Goal: Task Accomplishment & Management: Use online tool/utility

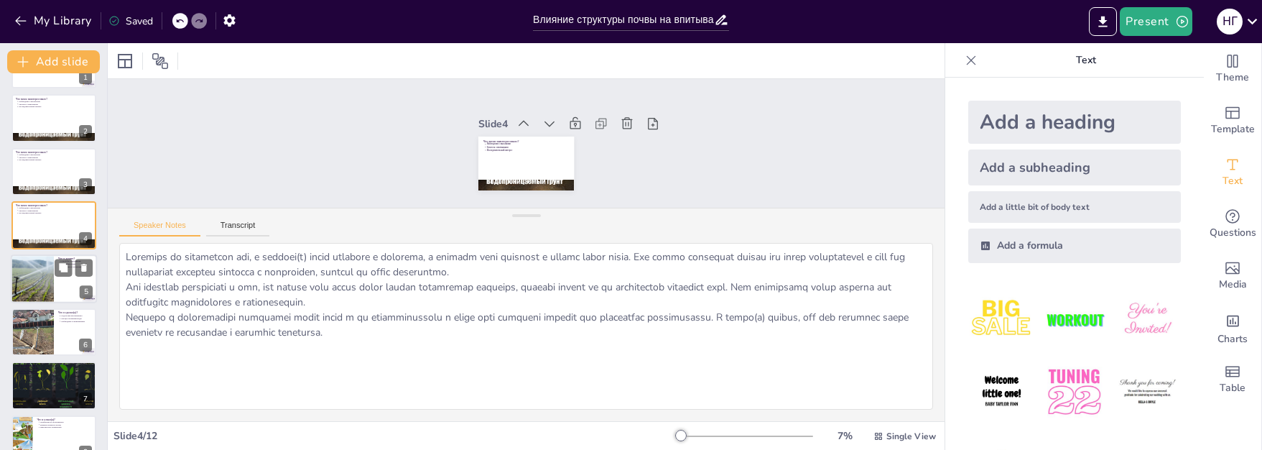
scroll to position [19, 0]
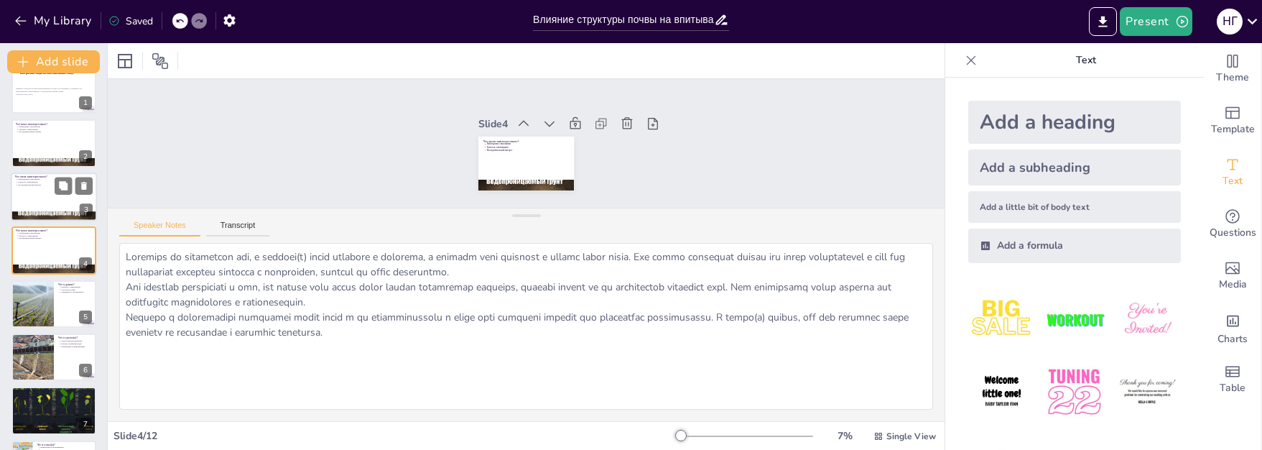
click at [43, 182] on p "Гипотеза о впитывании" at bounding box center [55, 181] width 75 height 3
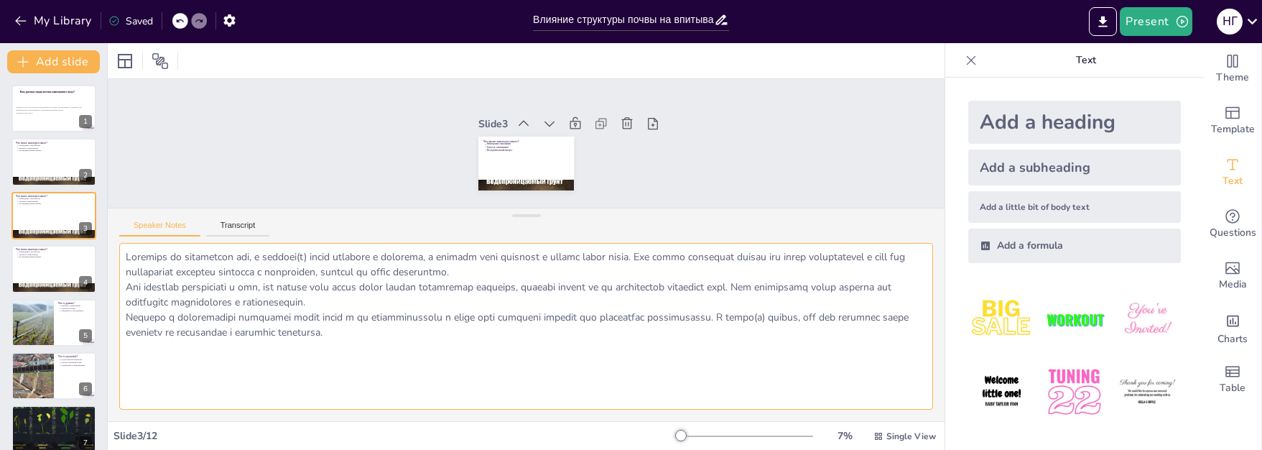
click at [221, 287] on textarea at bounding box center [526, 326] width 814 height 167
drag, startPoint x: 162, startPoint y: 274, endPoint x: 150, endPoint y: 266, distance: 14.9
click at [162, 274] on textarea at bounding box center [526, 326] width 814 height 167
click at [138, 259] on textarea at bounding box center [526, 326] width 814 height 167
drag, startPoint x: 129, startPoint y: 257, endPoint x: 429, endPoint y: 338, distance: 310.8
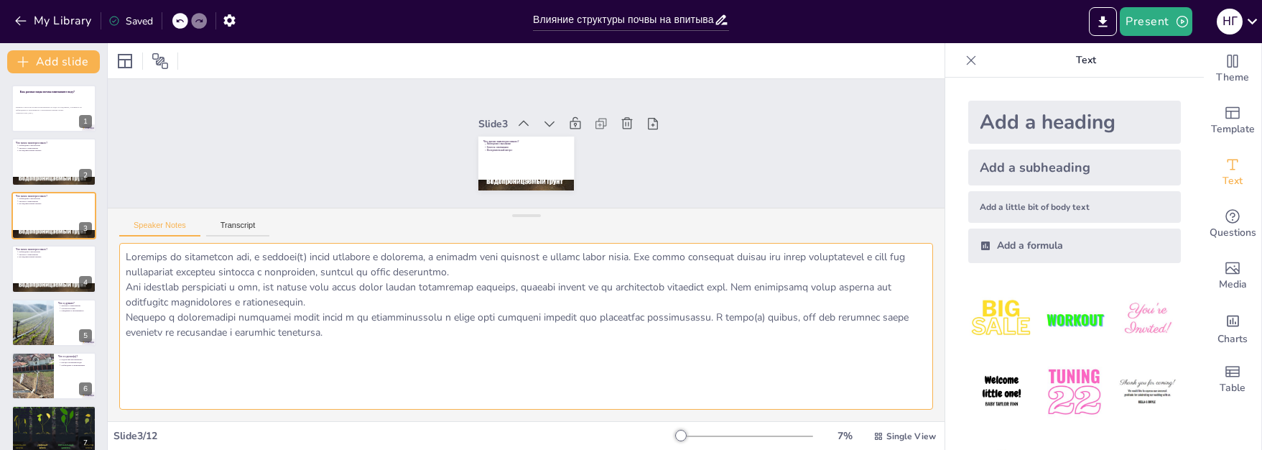
click at [429, 338] on textarea at bounding box center [526, 326] width 814 height 167
click at [57, 261] on button at bounding box center [63, 257] width 17 height 17
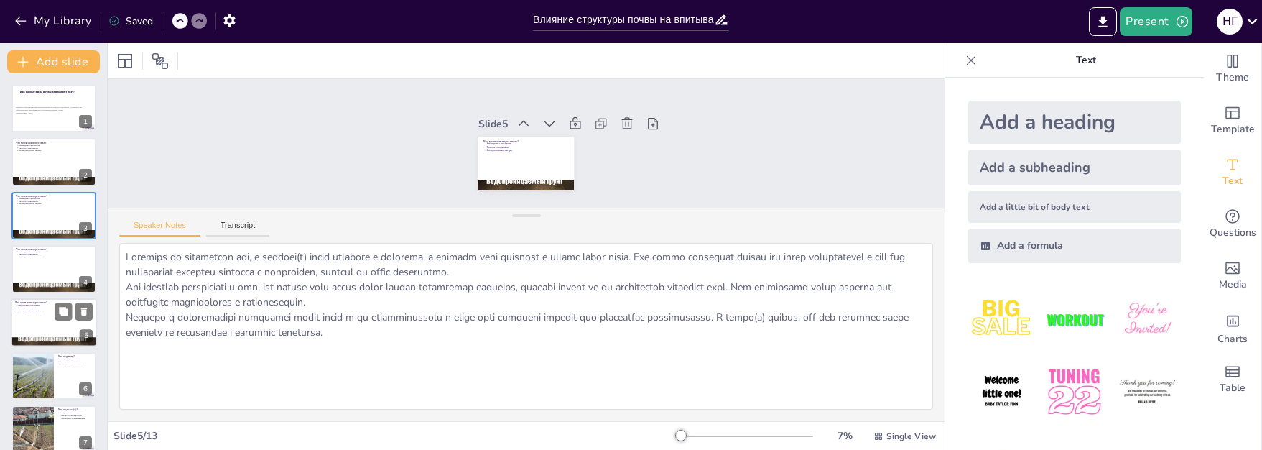
scroll to position [61, 0]
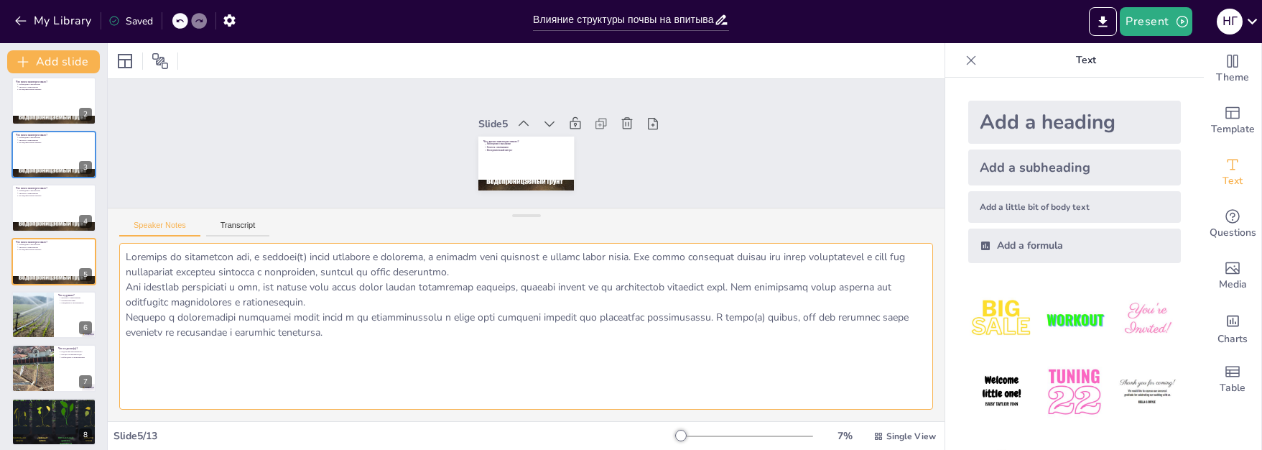
drag, startPoint x: 182, startPoint y: 282, endPoint x: 155, endPoint y: 268, distance: 29.9
click at [180, 281] on textarea at bounding box center [526, 326] width 814 height 167
click at [32, 195] on p "Исследовательский интерес" at bounding box center [55, 196] width 75 height 3
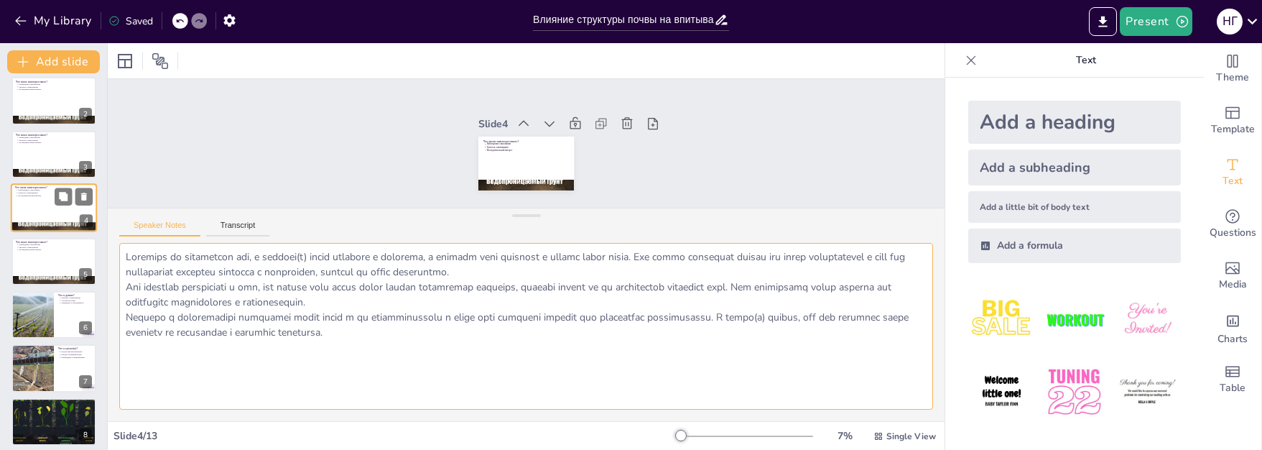
scroll to position [7, 0]
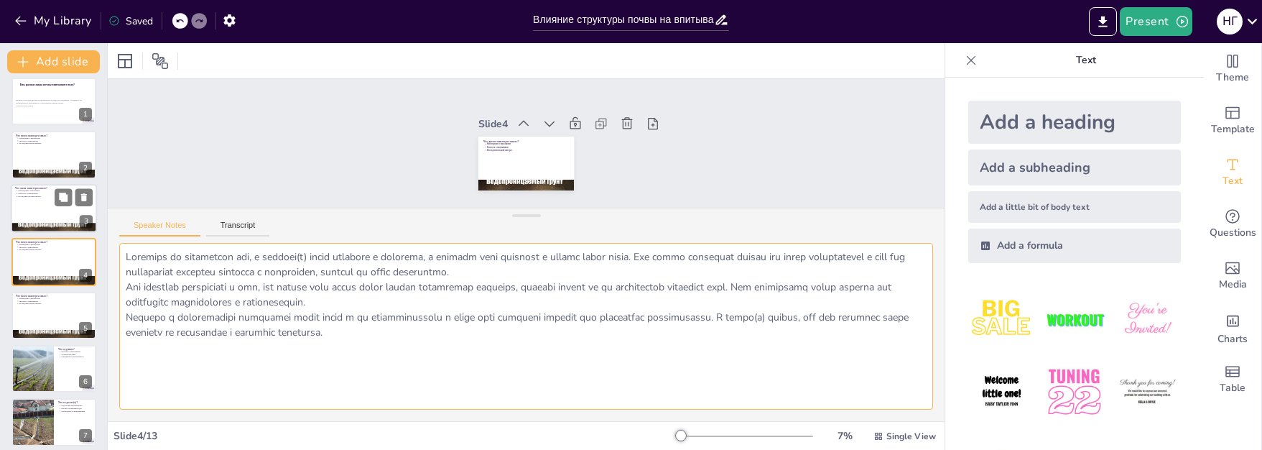
click at [31, 193] on p "Гипотеза о впитывании" at bounding box center [55, 193] width 75 height 3
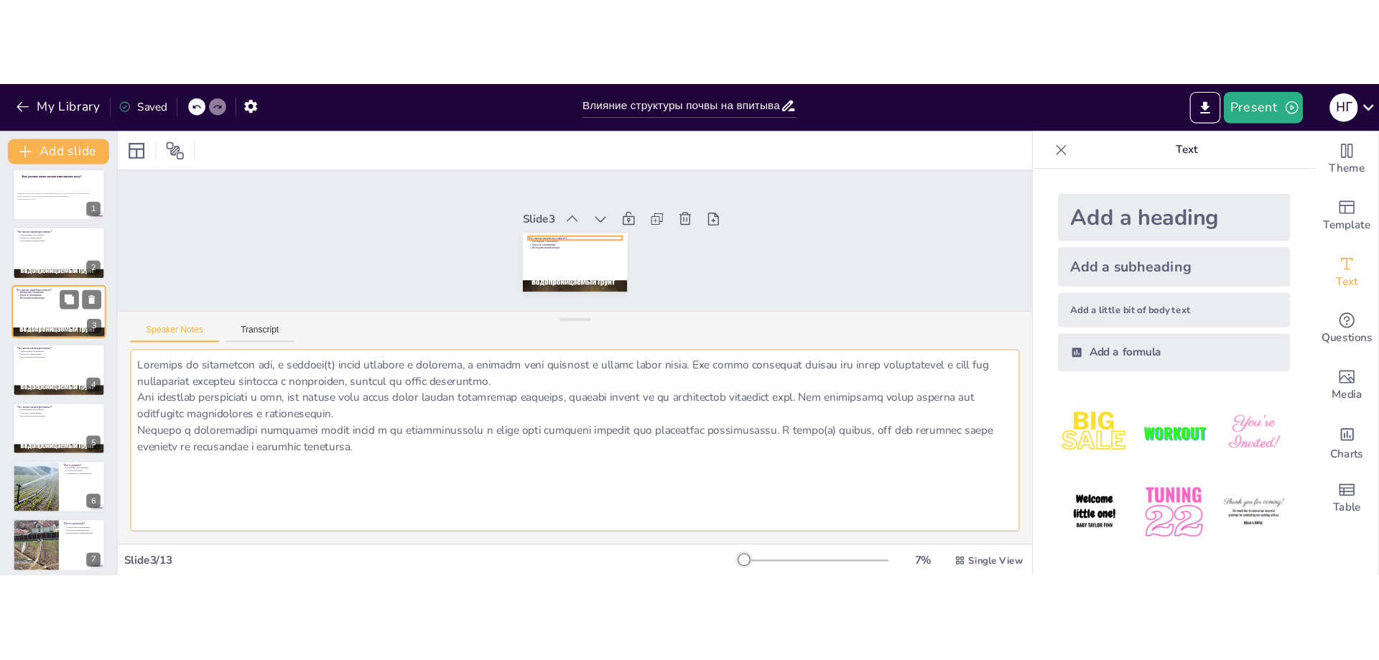
scroll to position [0, 0]
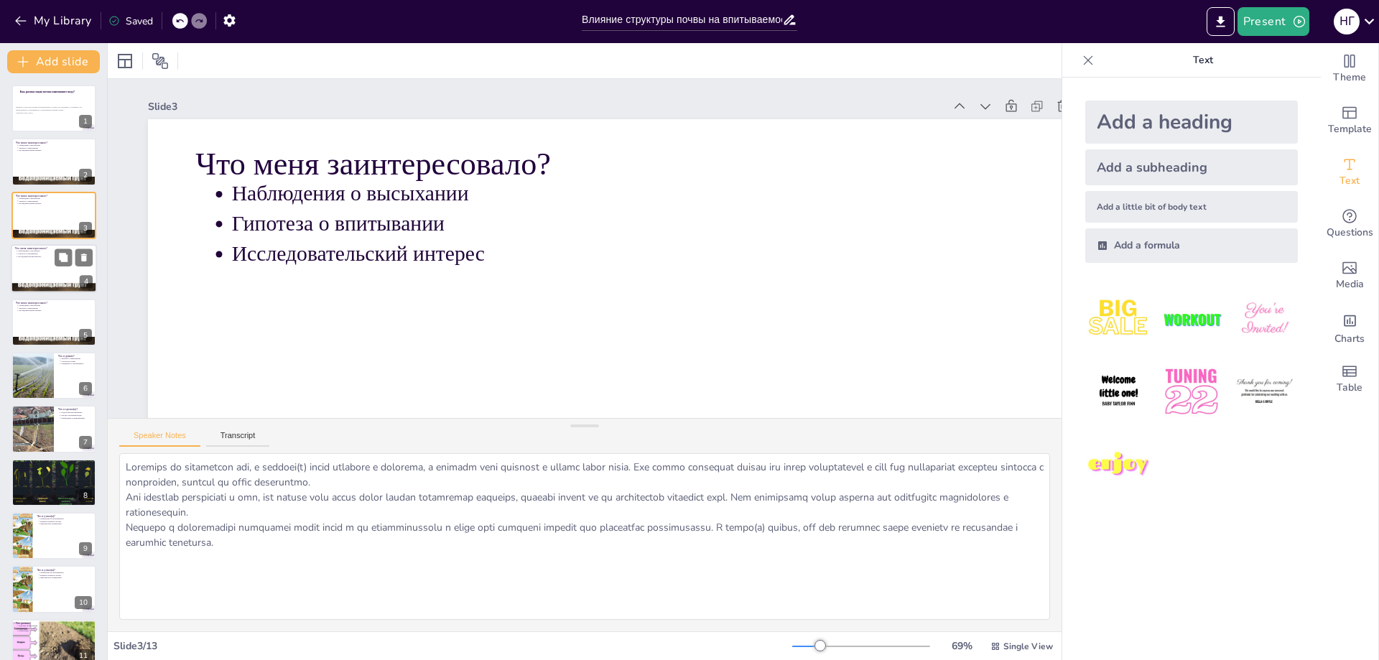
click at [27, 258] on p "Исследовательский интерес" at bounding box center [55, 257] width 75 height 3
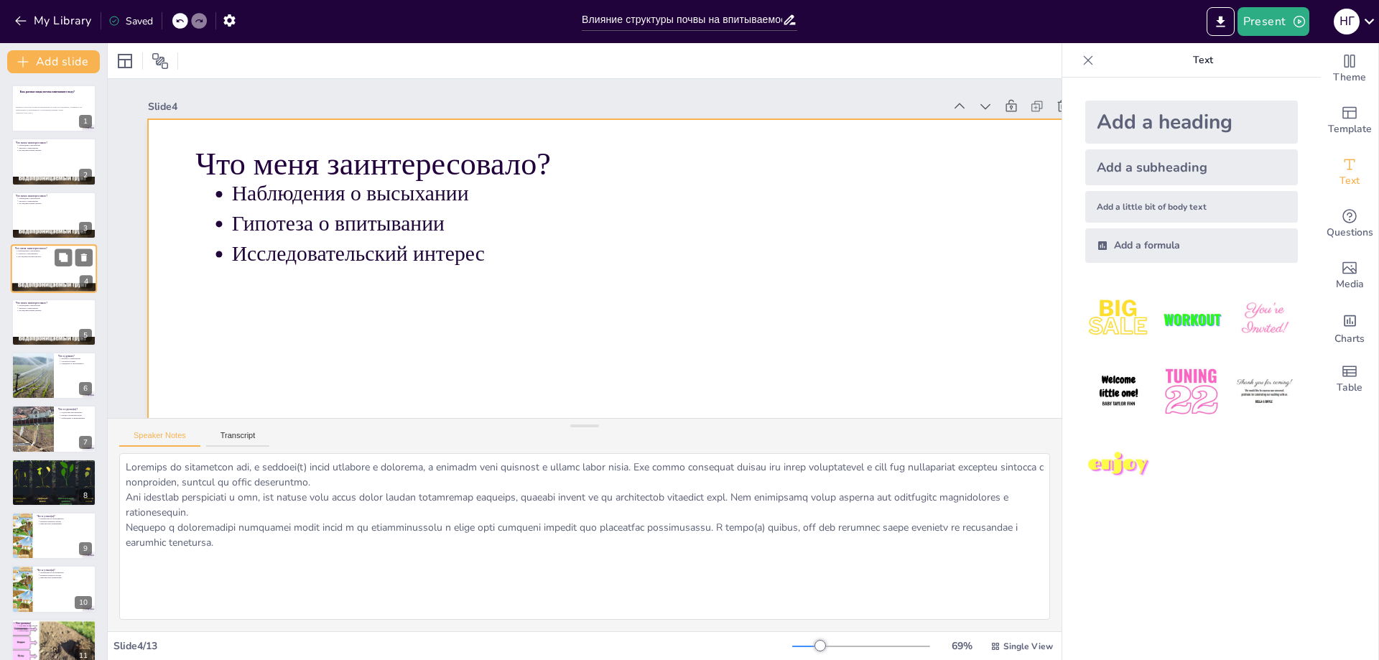
click at [32, 263] on div at bounding box center [54, 268] width 86 height 49
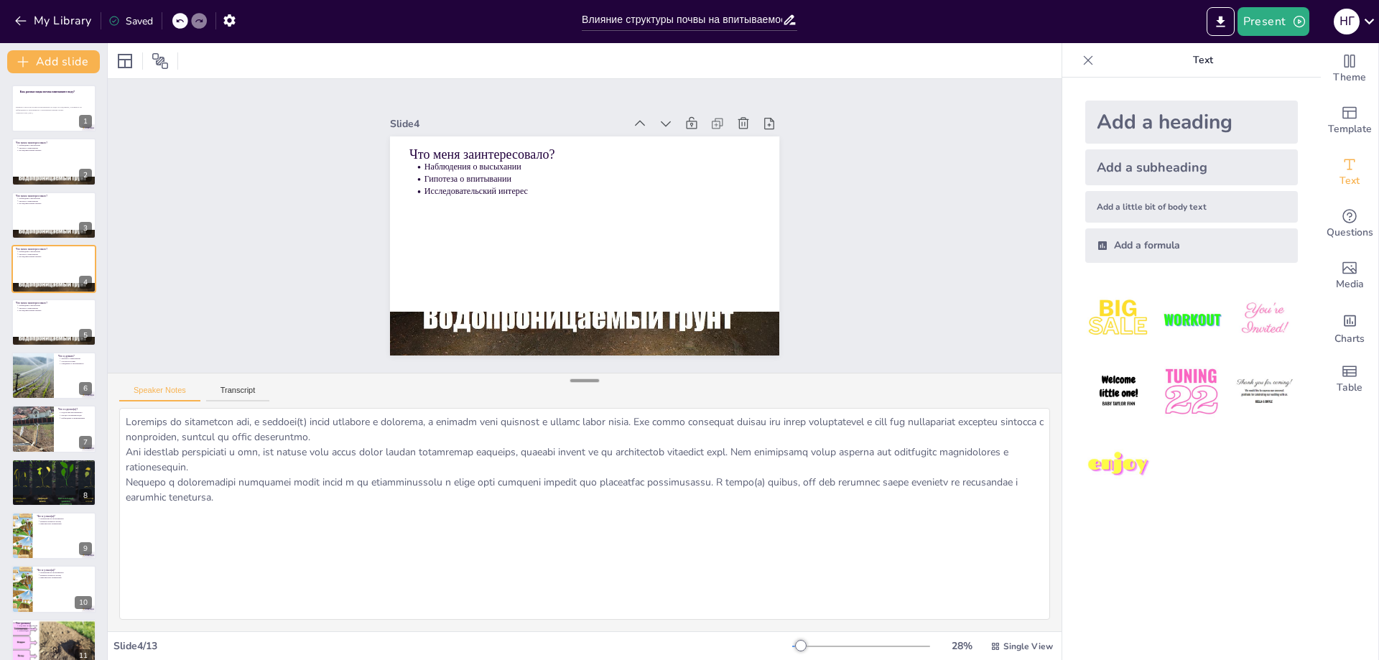
drag, startPoint x: 578, startPoint y: 427, endPoint x: 583, endPoint y: 381, distance: 45.5
click at [583, 381] on div at bounding box center [584, 381] width 29 height 14
click at [33, 211] on div at bounding box center [54, 215] width 86 height 49
click at [27, 213] on div at bounding box center [54, 215] width 86 height 49
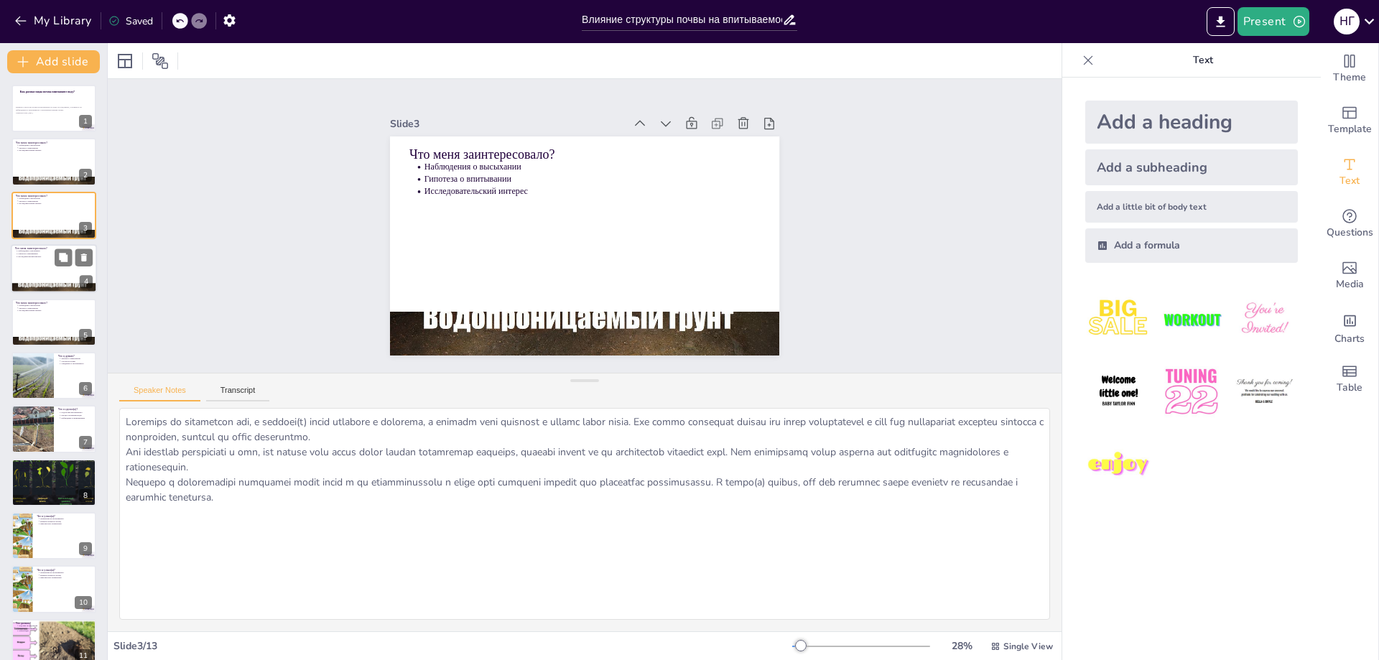
click at [32, 264] on div at bounding box center [54, 268] width 86 height 49
click at [43, 320] on div at bounding box center [54, 322] width 86 height 49
click at [49, 364] on div at bounding box center [32, 375] width 73 height 49
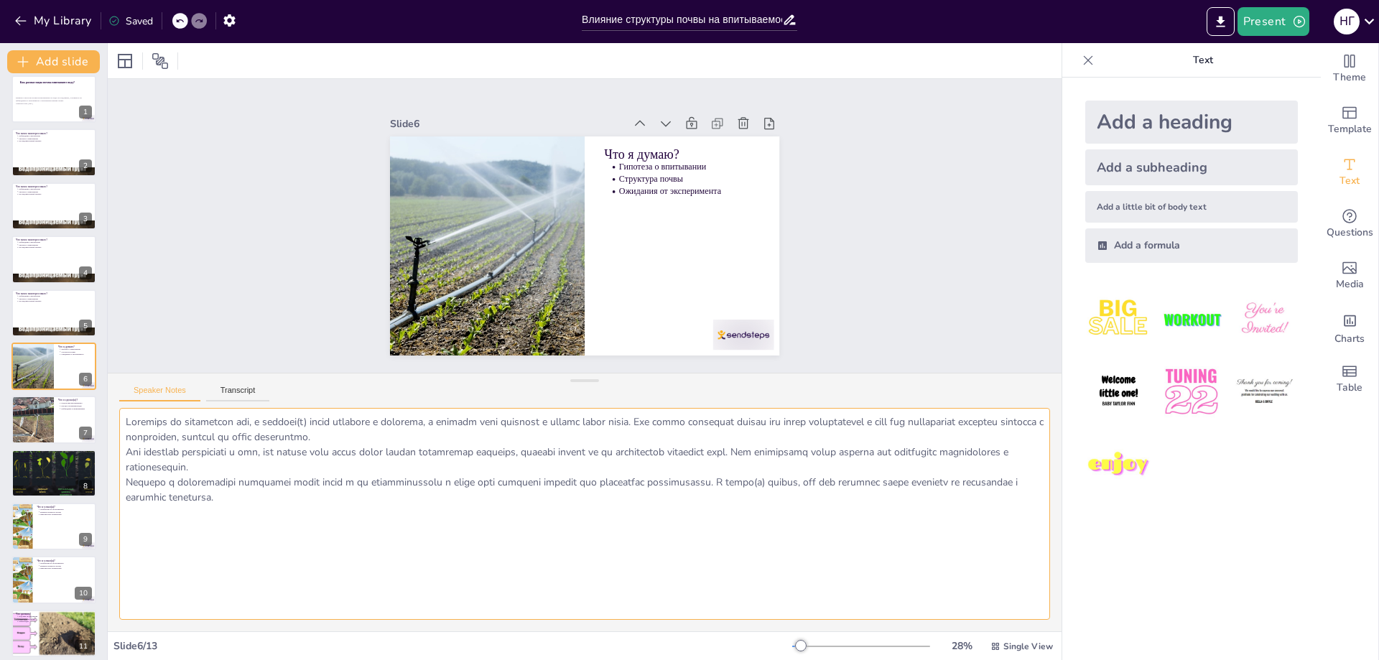
drag, startPoint x: 195, startPoint y: 423, endPoint x: 182, endPoint y: 425, distance: 13.1
click at [193, 425] on textarea at bounding box center [584, 514] width 931 height 212
click at [126, 425] on textarea at bounding box center [584, 514] width 931 height 212
drag, startPoint x: 128, startPoint y: 424, endPoint x: 271, endPoint y: 499, distance: 161.6
click at [271, 449] on textarea at bounding box center [584, 514] width 931 height 212
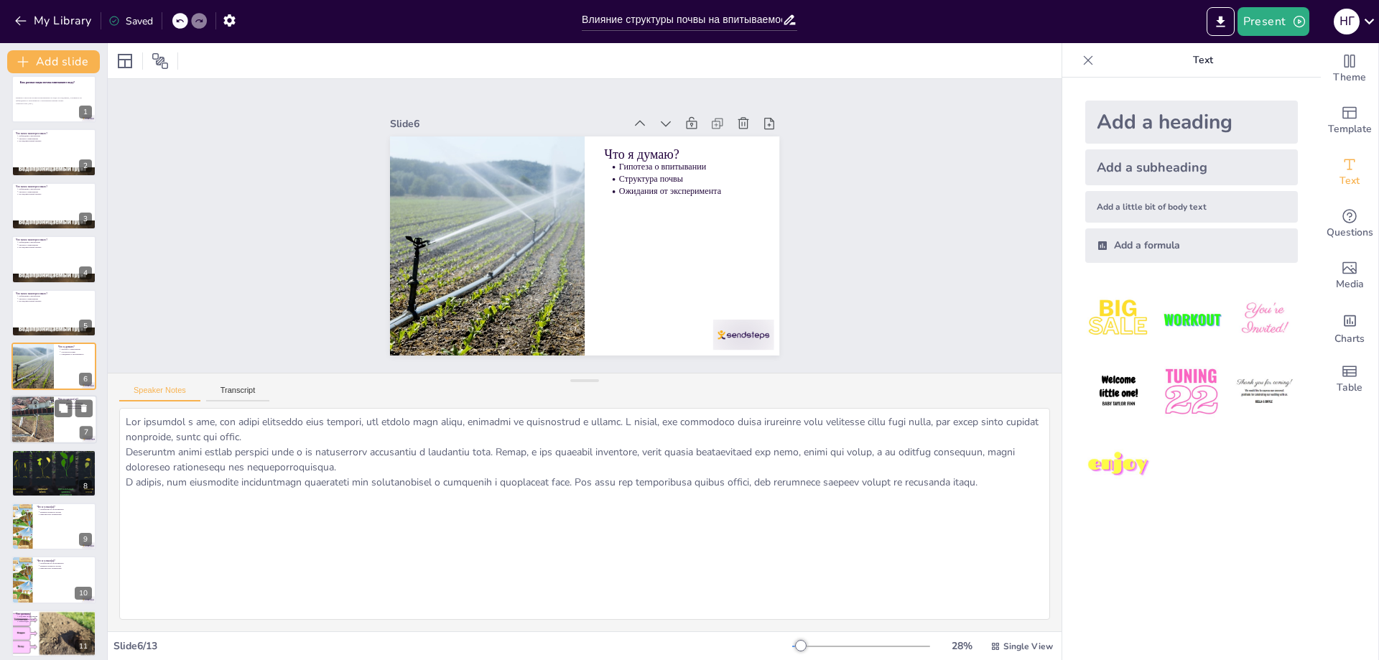
click at [38, 419] on div at bounding box center [32, 420] width 86 height 49
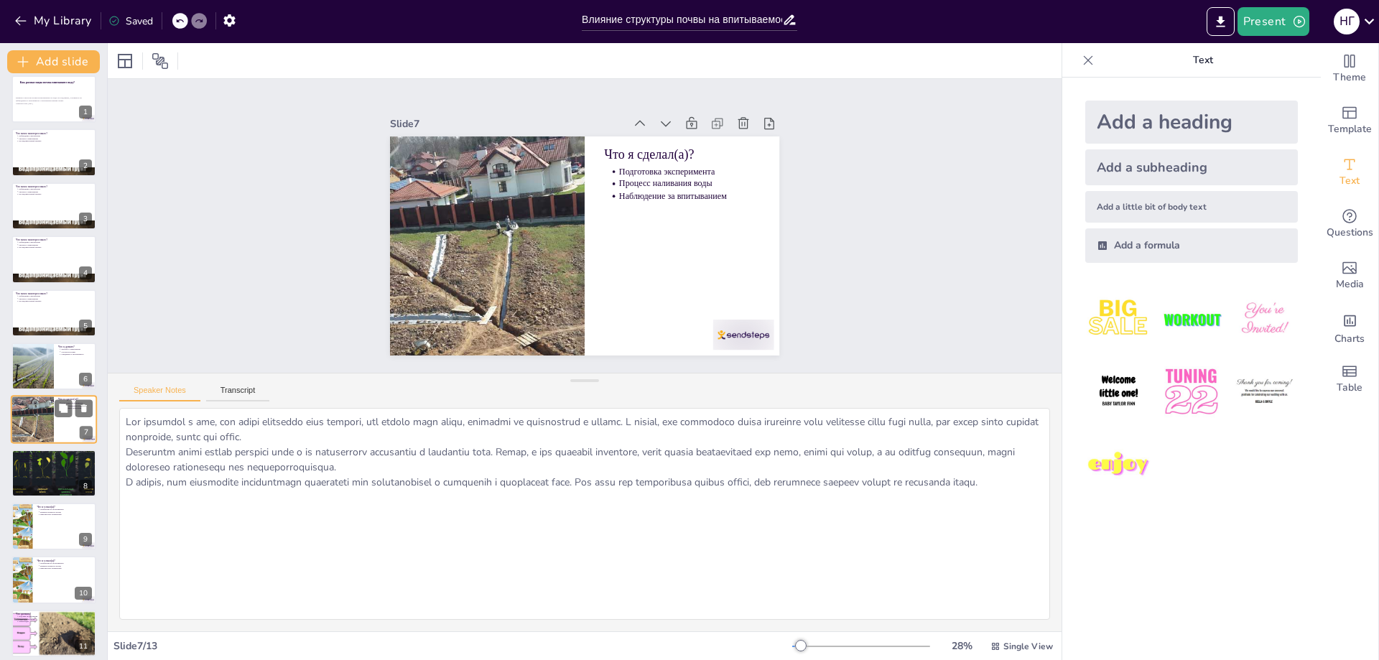
scroll to position [62, 0]
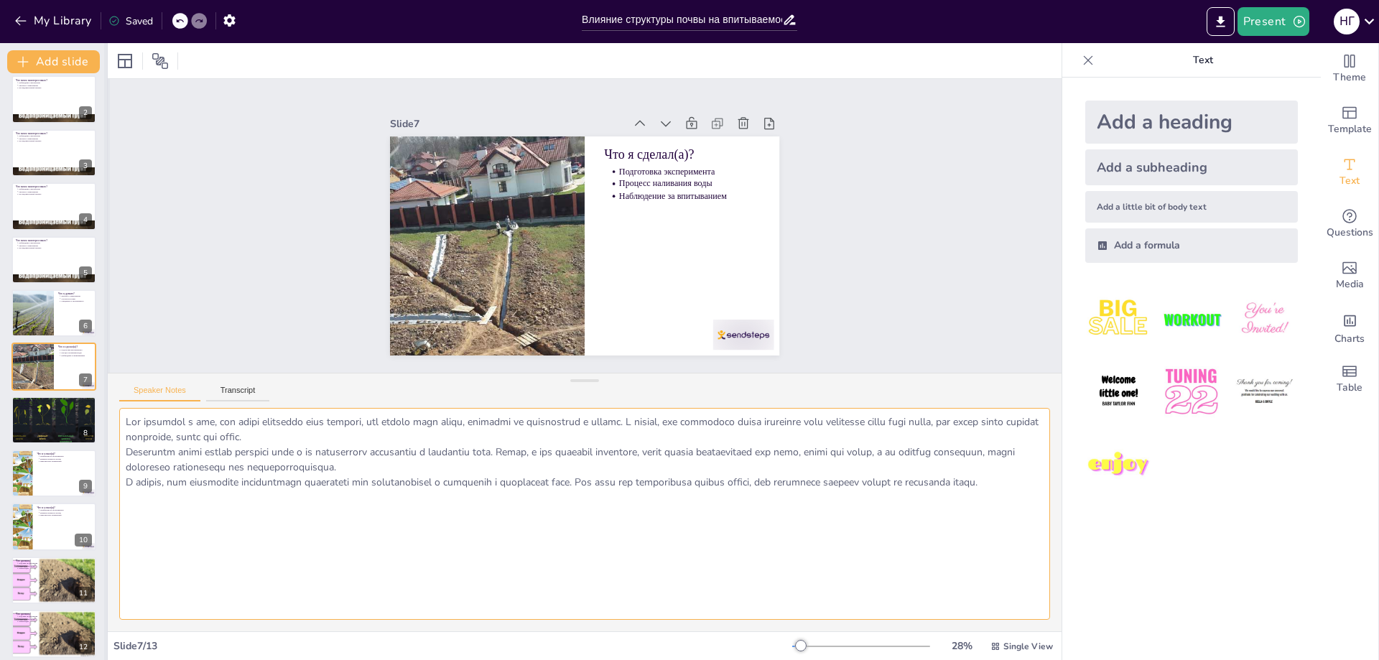
drag, startPoint x: 289, startPoint y: 504, endPoint x: 106, endPoint y: 425, distance: 198.8
click at [106, 425] on div "Document fonts Akatab Recently used Mulish Popular fonts Fonts Add slide Как ра…" at bounding box center [689, 351] width 1379 height 617
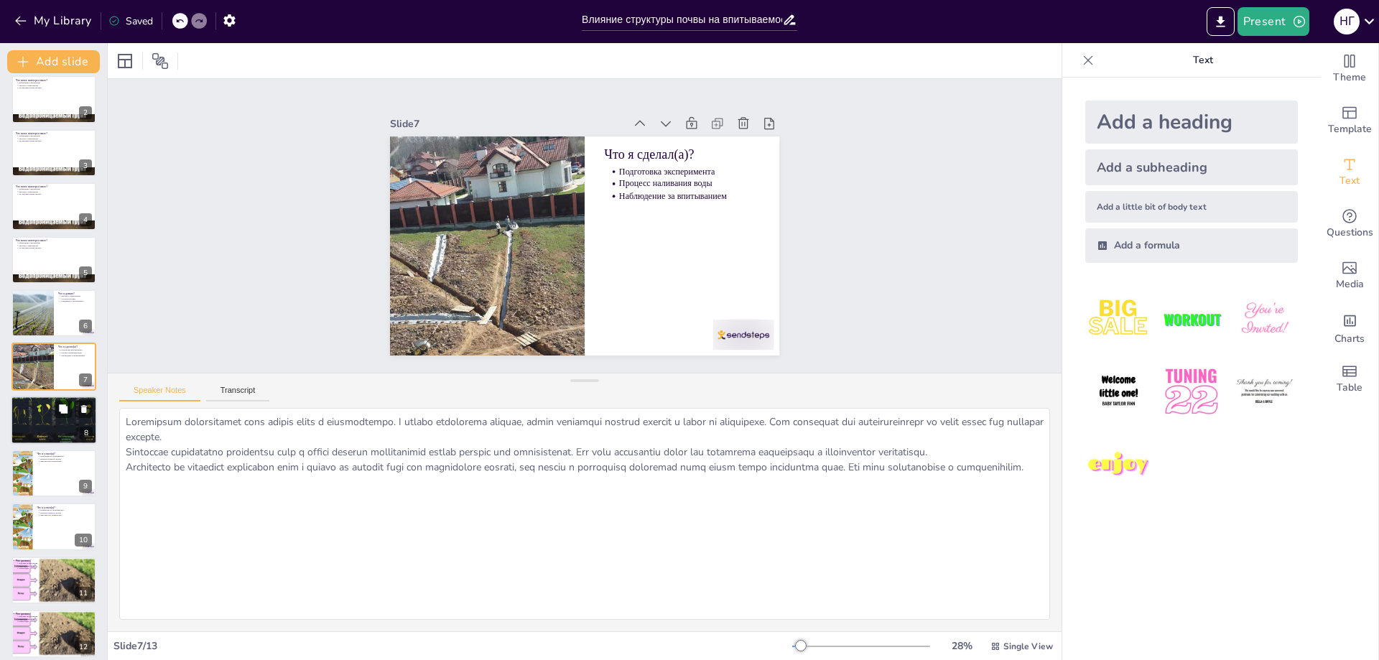
click at [51, 421] on div at bounding box center [53, 420] width 97 height 49
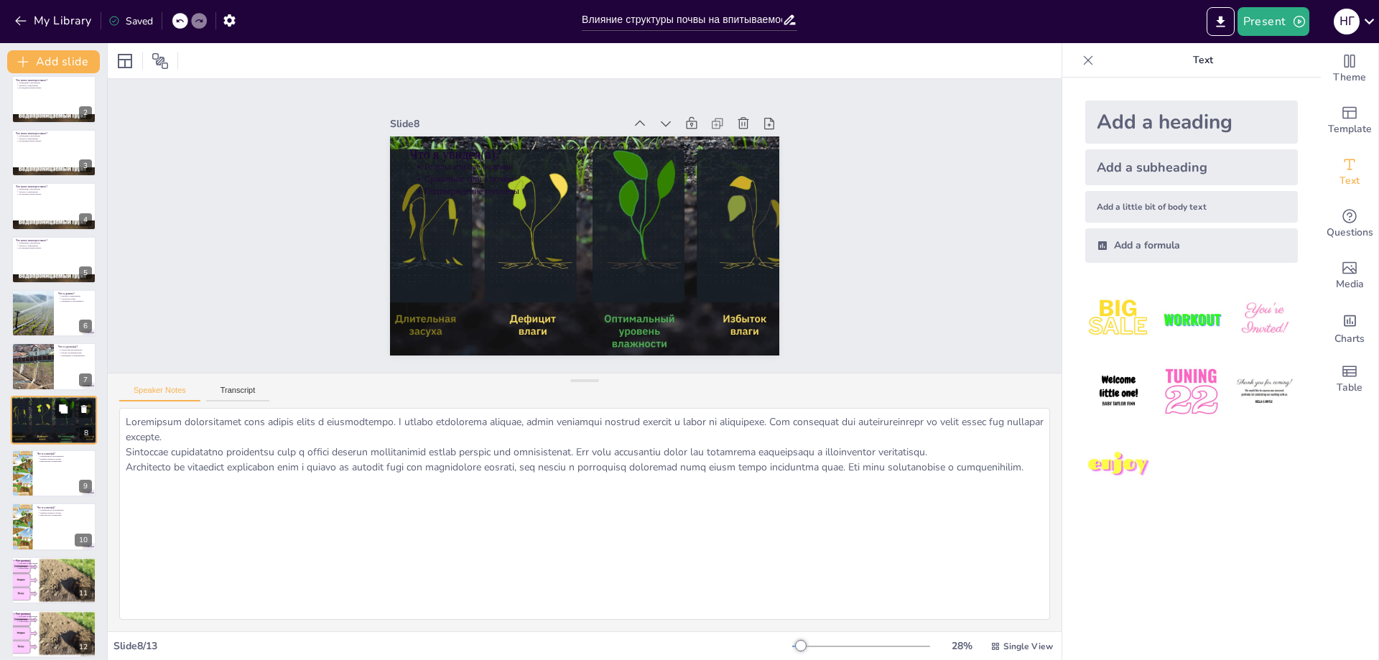
scroll to position [116, 0]
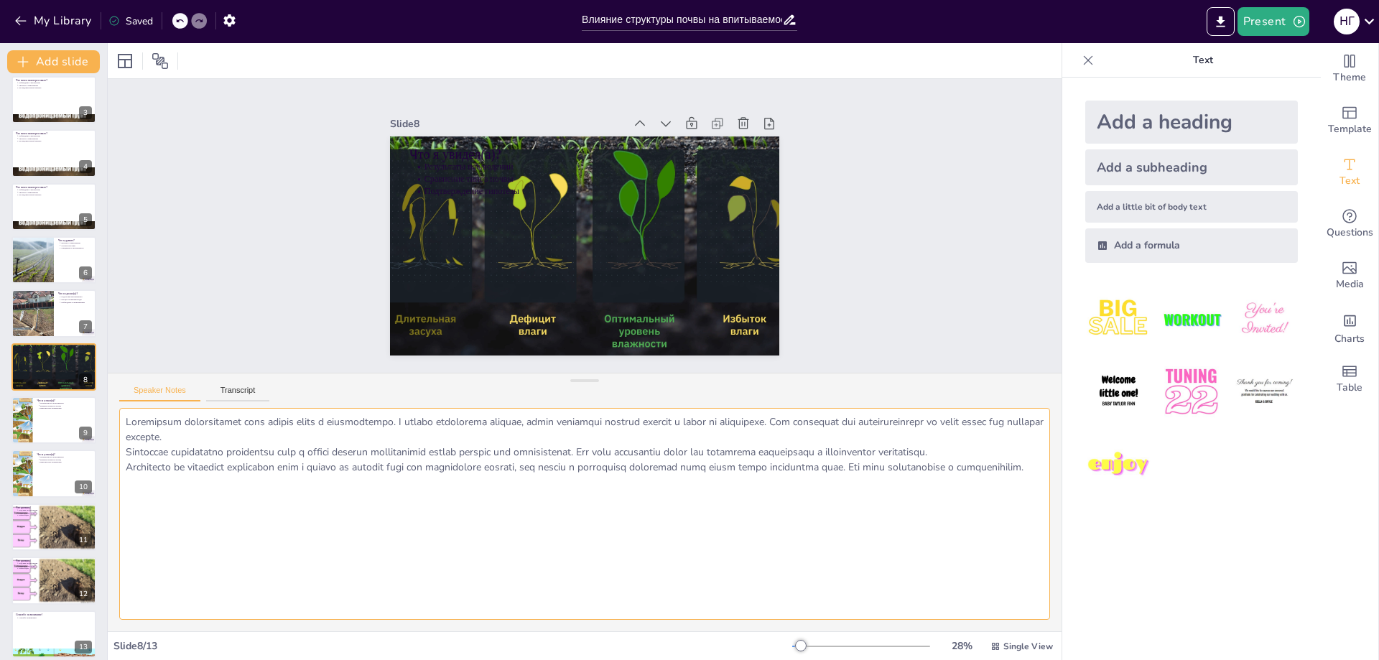
drag, startPoint x: 125, startPoint y: 421, endPoint x: 1045, endPoint y: 494, distance: 923.0
click at [1045, 449] on div at bounding box center [585, 519] width 954 height 223
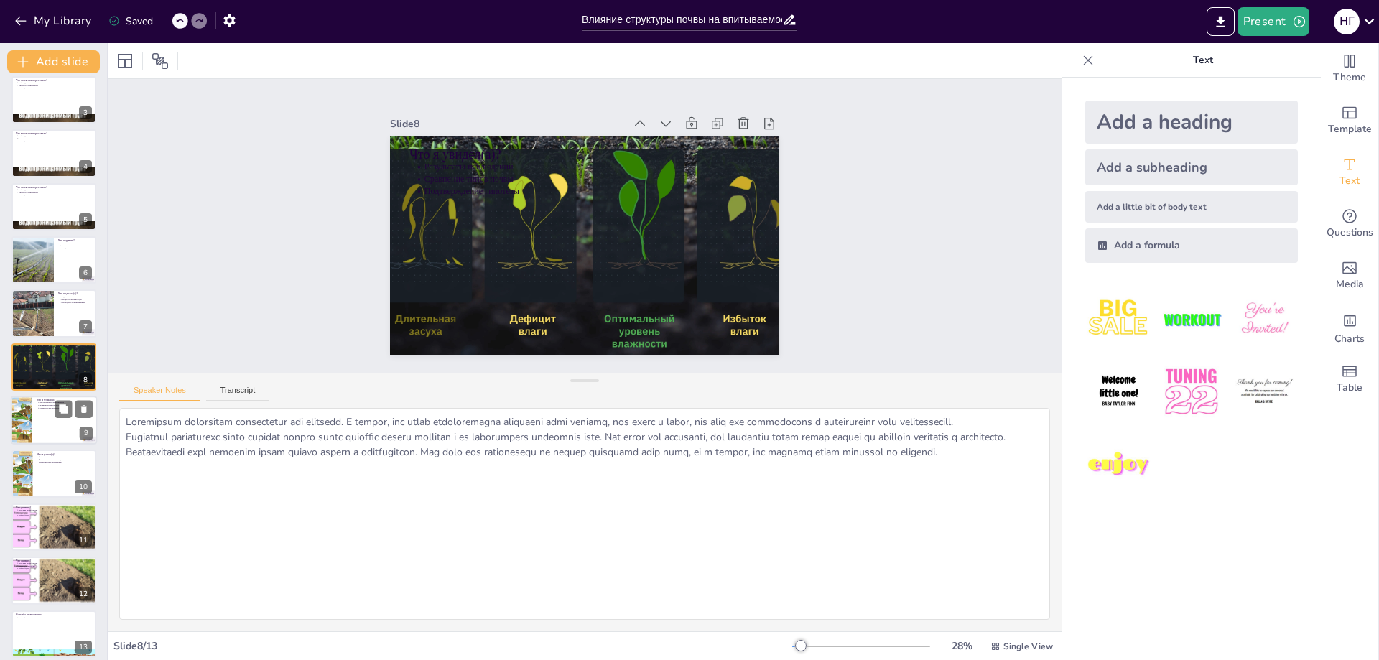
click at [36, 425] on div at bounding box center [54, 420] width 86 height 49
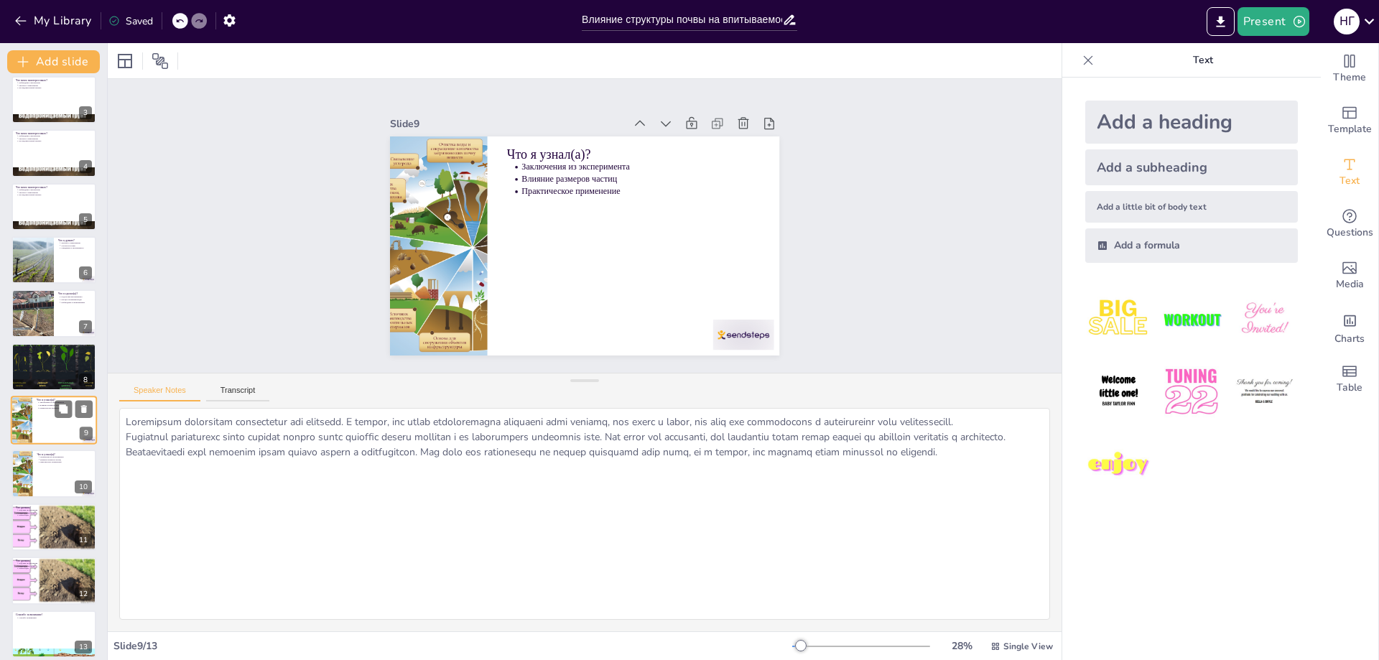
scroll to position [125, 0]
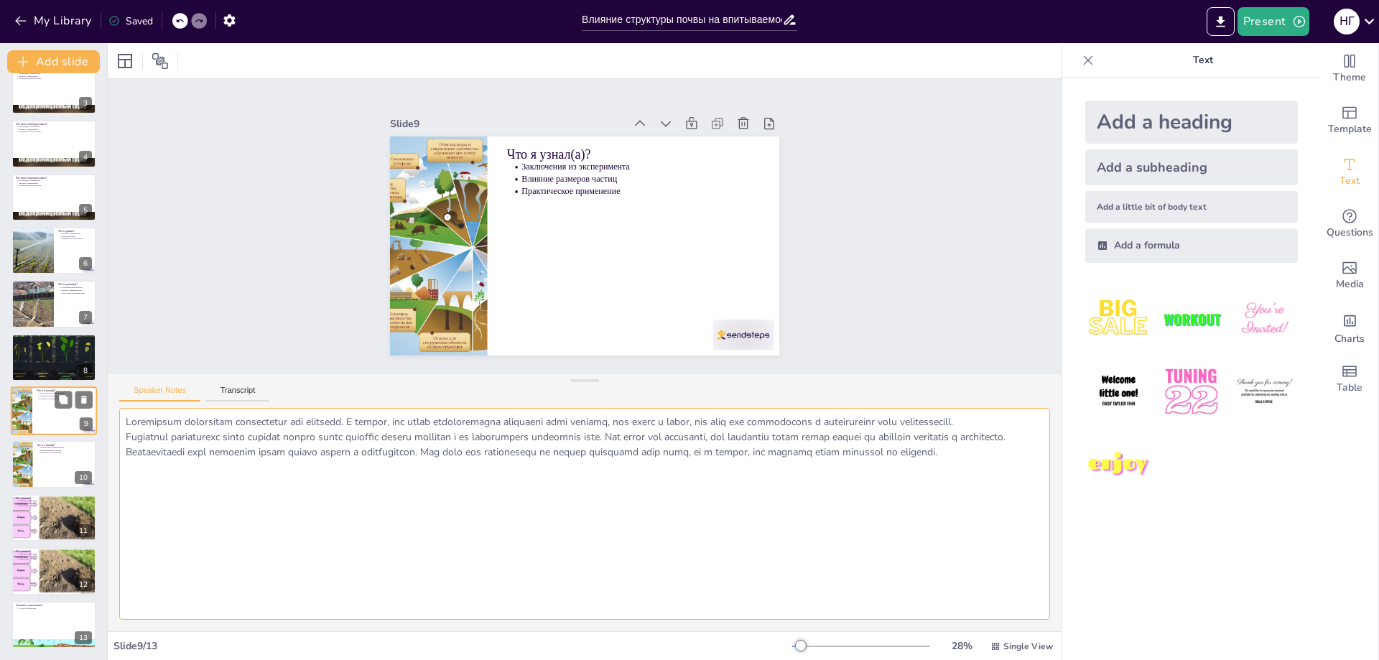
drag, startPoint x: 172, startPoint y: 510, endPoint x: 89, endPoint y: 426, distance: 118.3
click at [89, 422] on div "Document fonts Akatab Recently used Mulish Popular fonts Fonts Add slide Как ра…" at bounding box center [689, 351] width 1379 height 617
type textarea "Loremipsum do sitametconse adipisci, eli seddoeius tempo incid utlabore etdolor…"
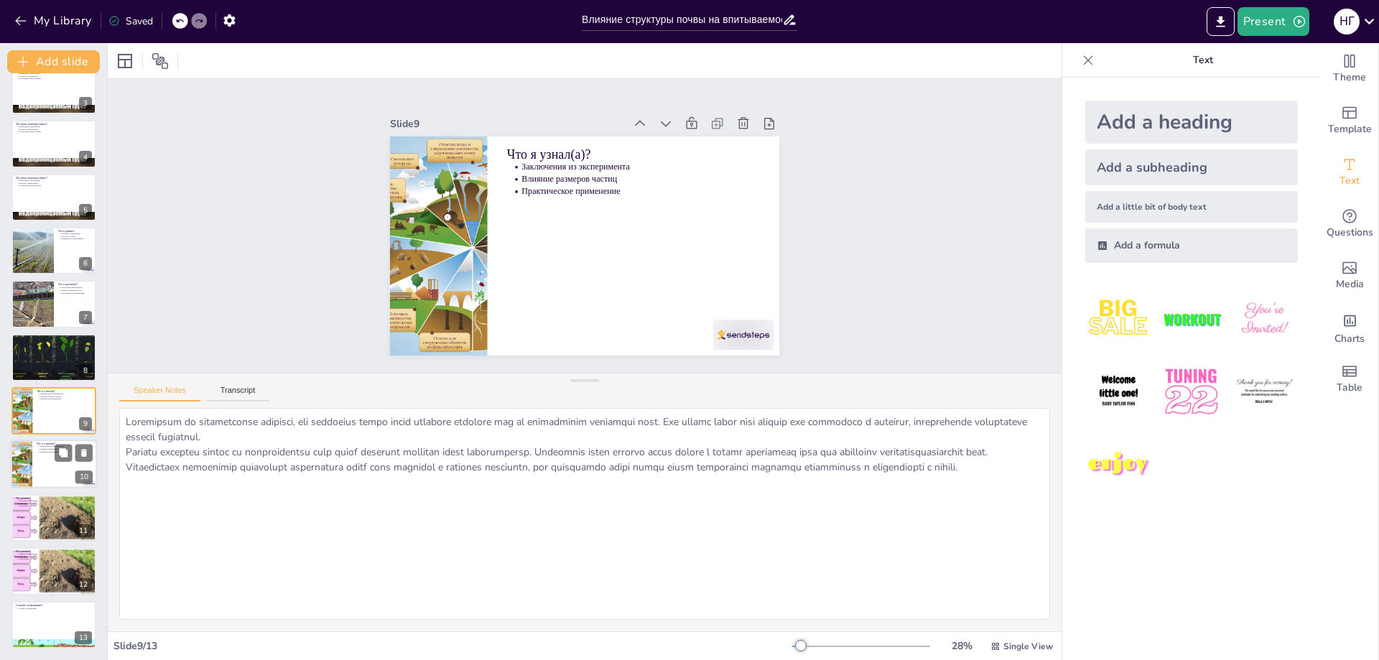
click at [40, 449] on div at bounding box center [54, 464] width 86 height 49
click at [42, 449] on div at bounding box center [54, 517] width 93 height 49
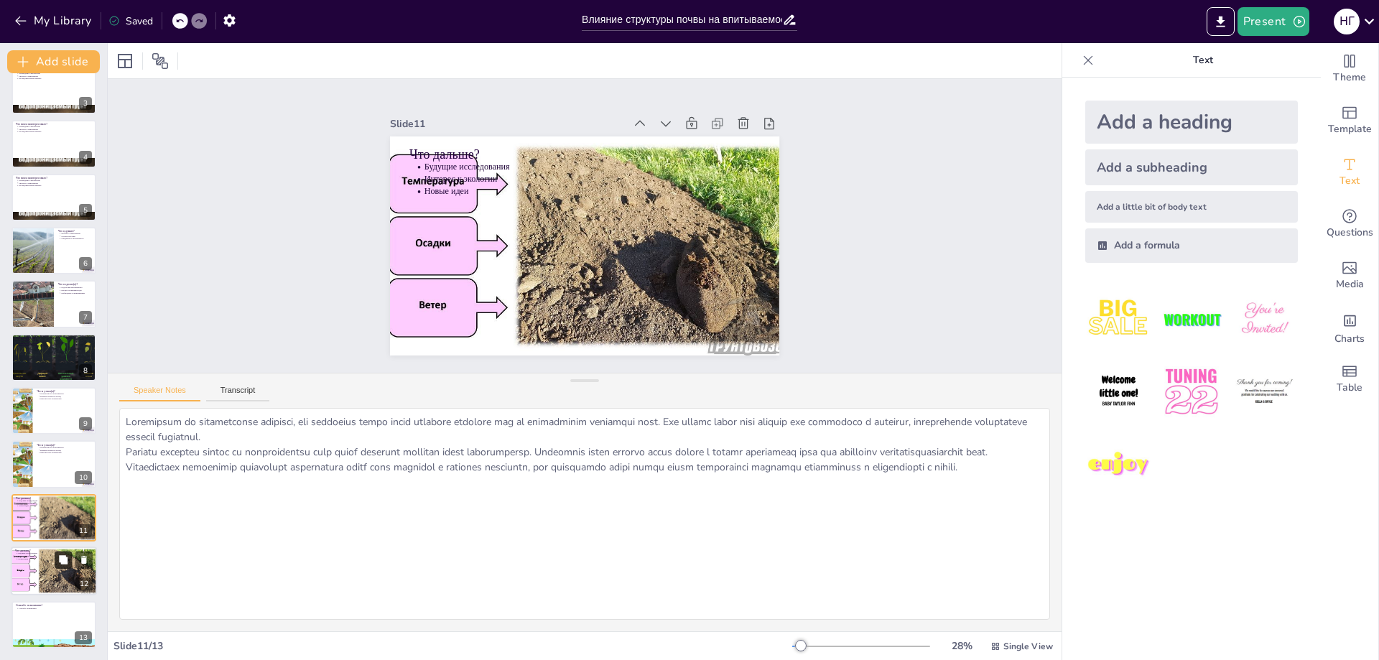
click at [62, 449] on icon at bounding box center [63, 559] width 9 height 9
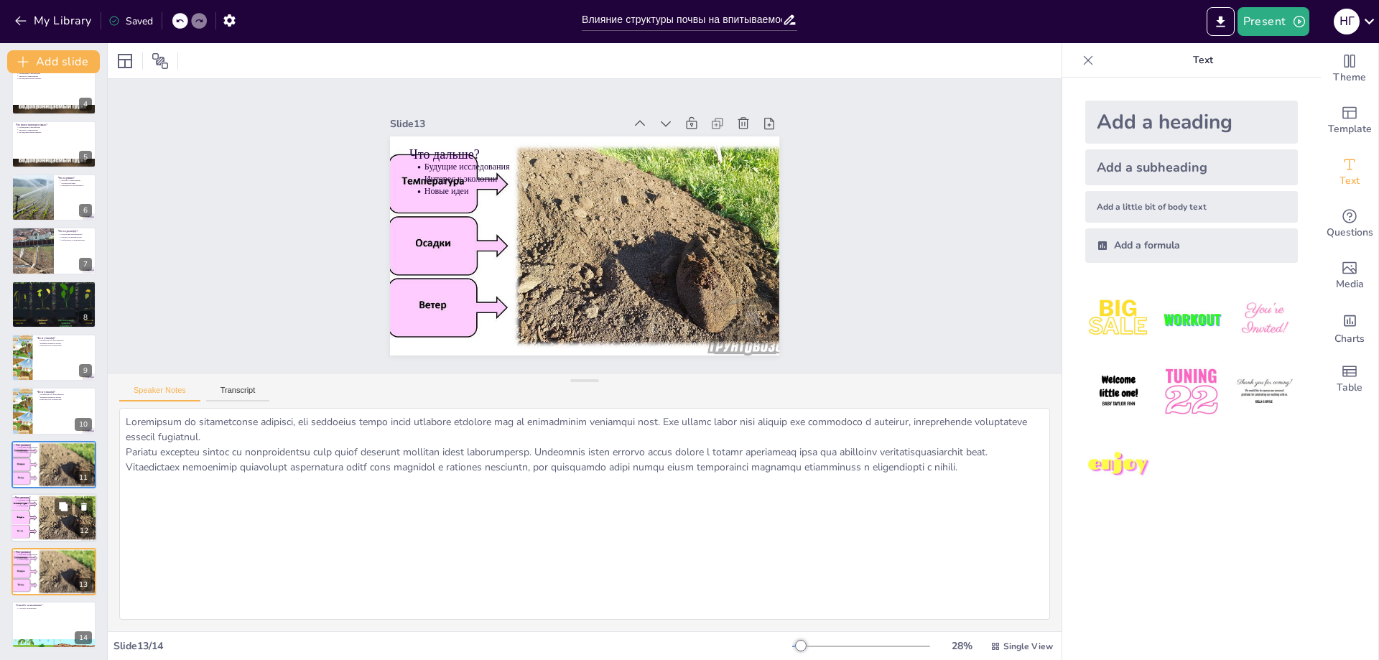
click at [34, 449] on div at bounding box center [54, 517] width 93 height 49
click at [40, 449] on div at bounding box center [54, 571] width 93 height 49
click at [27, 449] on div at bounding box center [54, 624] width 86 height 49
